Goal: Browse casually

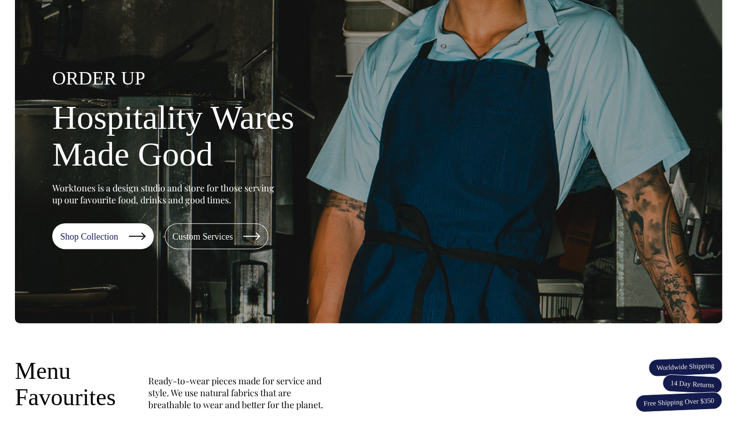
scroll to position [68, 0]
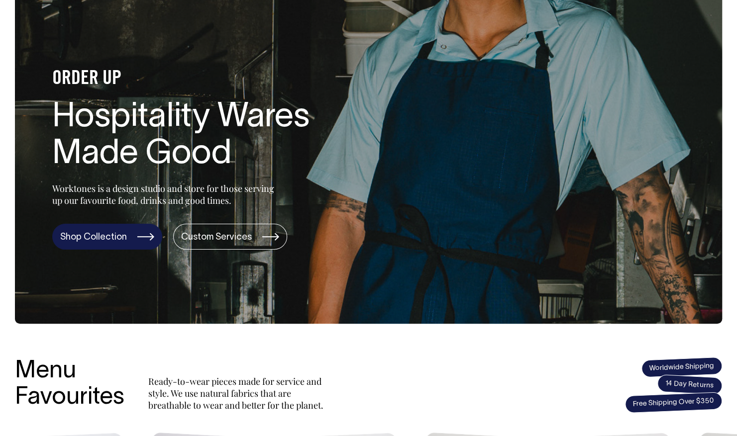
click at [123, 236] on link "Shop Collection" at bounding box center [107, 237] width 110 height 26
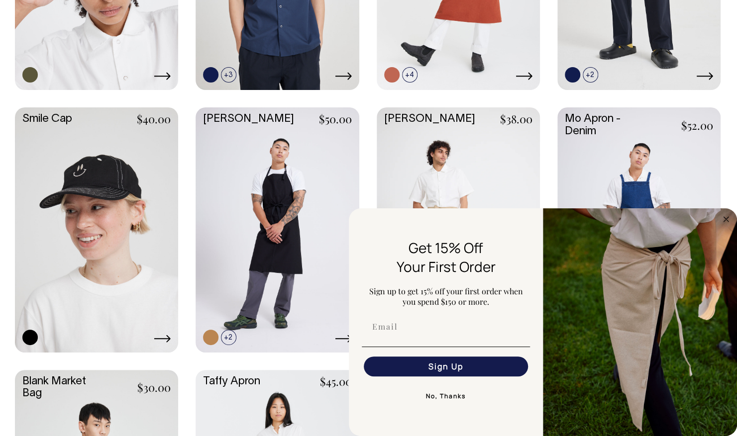
scroll to position [1160, 0]
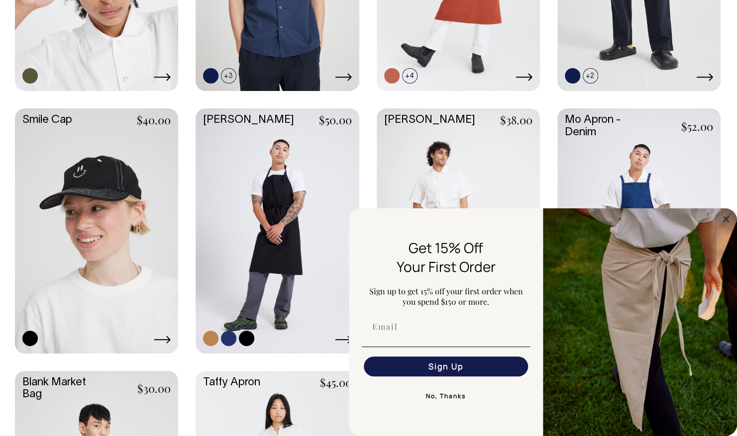
click at [322, 312] on link at bounding box center [277, 229] width 163 height 243
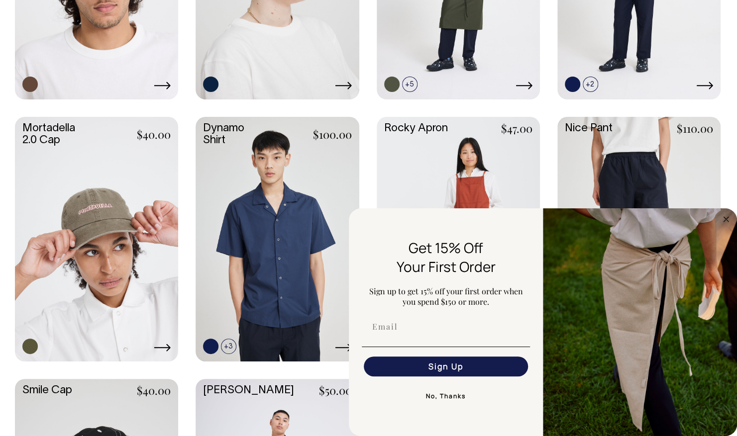
scroll to position [887, 0]
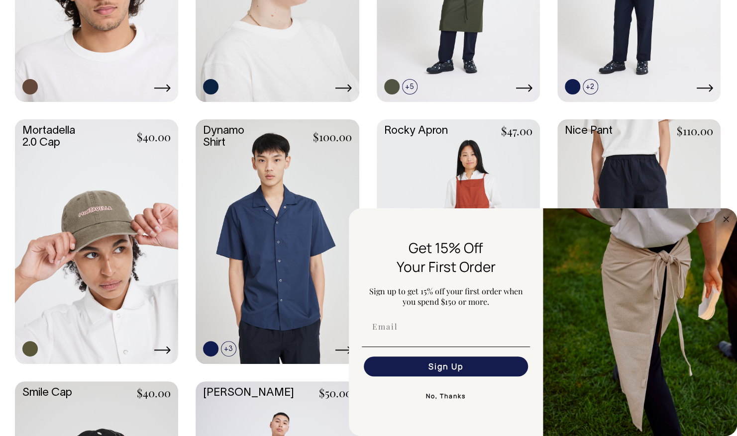
click at [393, 245] on p "Get 15% Off" at bounding box center [446, 247] width 164 height 19
click at [550, 253] on img "FLYOUT Form" at bounding box center [640, 322] width 194 height 228
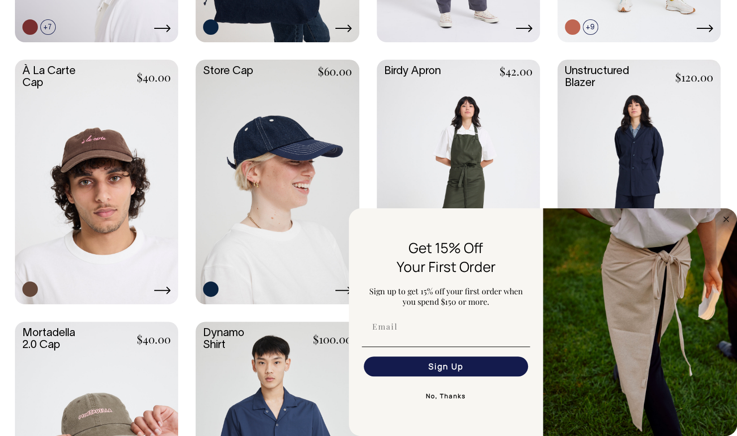
scroll to position [607, 0]
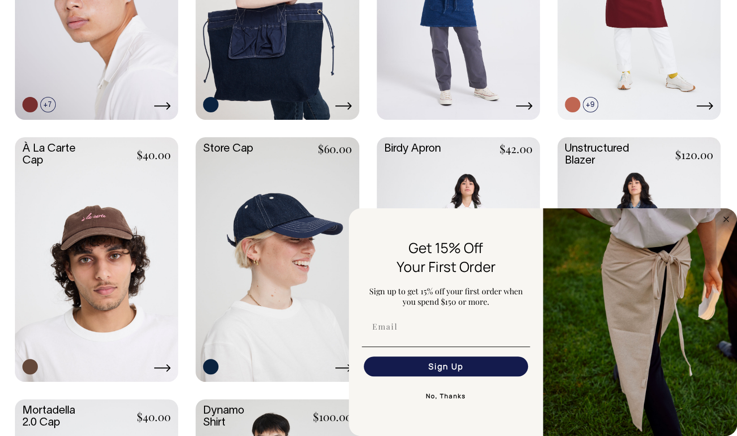
click at [675, 339] on img "FLYOUT Form" at bounding box center [640, 322] width 194 height 228
click at [519, 243] on p "Get 15% Off" at bounding box center [446, 247] width 164 height 19
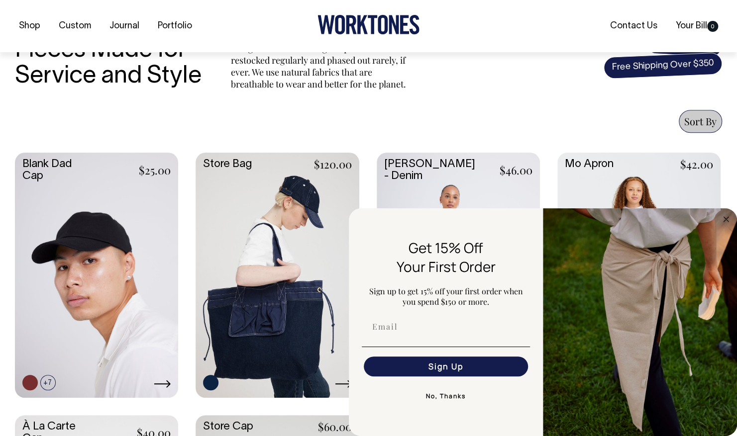
scroll to position [334, 0]
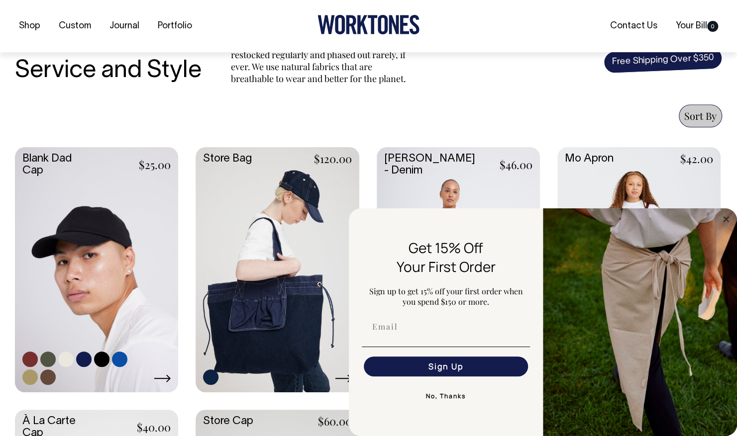
click at [123, 288] on link at bounding box center [96, 268] width 163 height 243
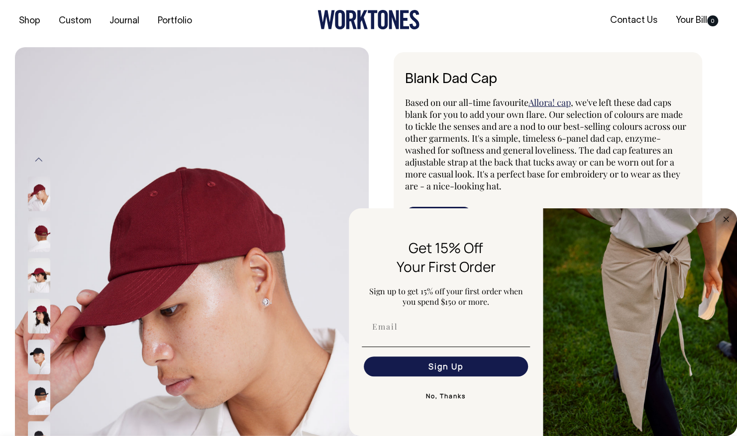
scroll to position [11, 0]
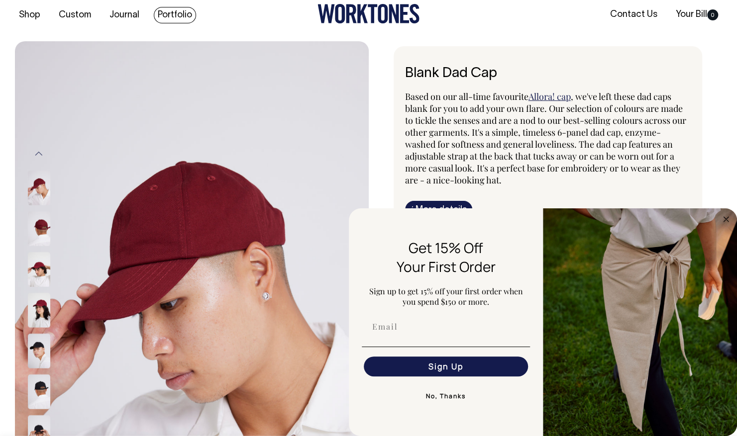
click at [183, 17] on link "Portfolio" at bounding box center [175, 15] width 42 height 16
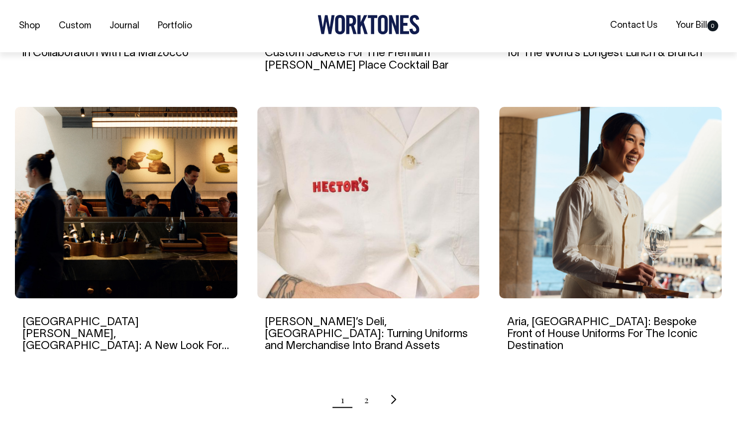
scroll to position [884, 0]
click at [366, 387] on link "2" at bounding box center [366, 399] width 4 height 25
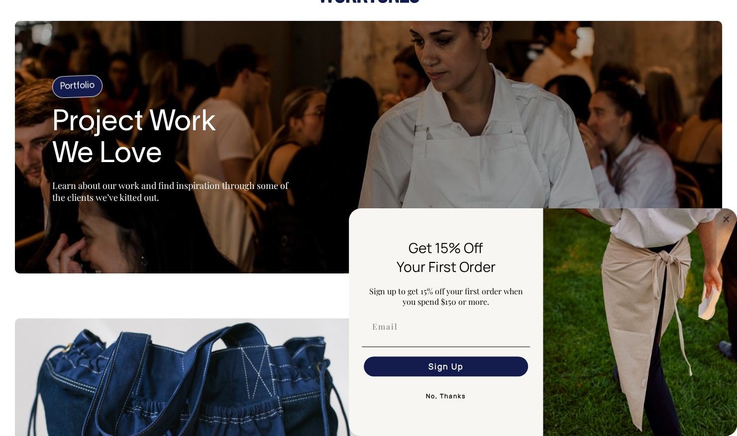
scroll to position [0, 0]
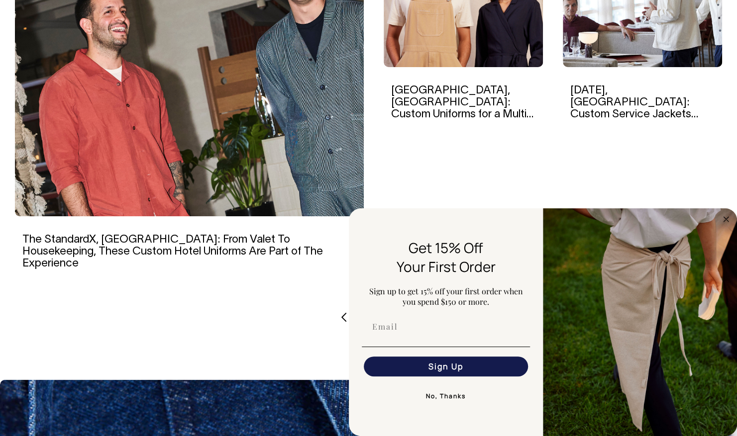
scroll to position [414, 0]
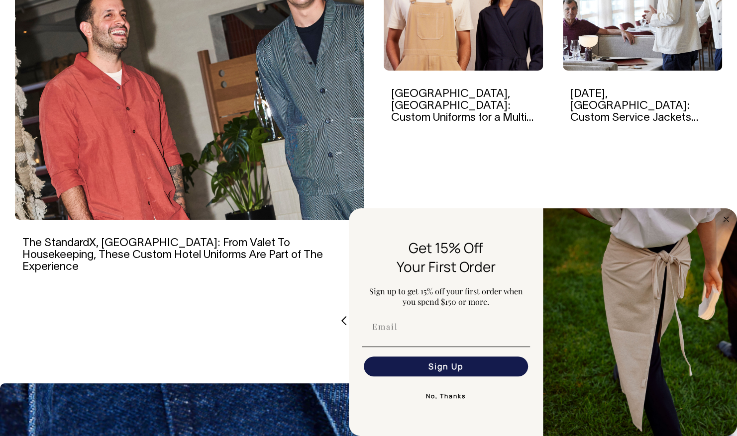
click at [312, 333] on body "Shop Custom Journal Portfolio Contact Us Your Bill 0 Accessories Aprons Workwear" at bounding box center [368, 220] width 737 height 1269
